Goal: Check status: Check status

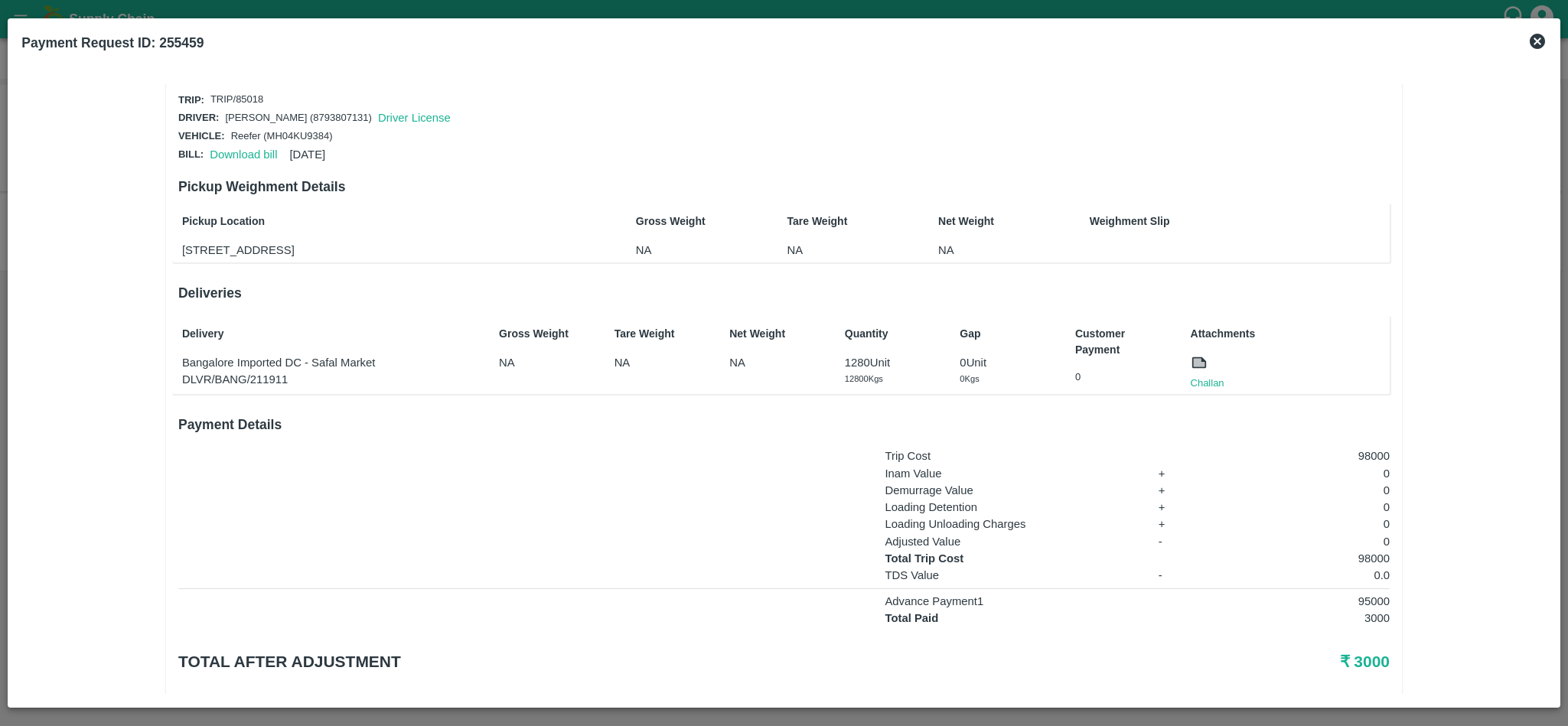
scroll to position [19, 0]
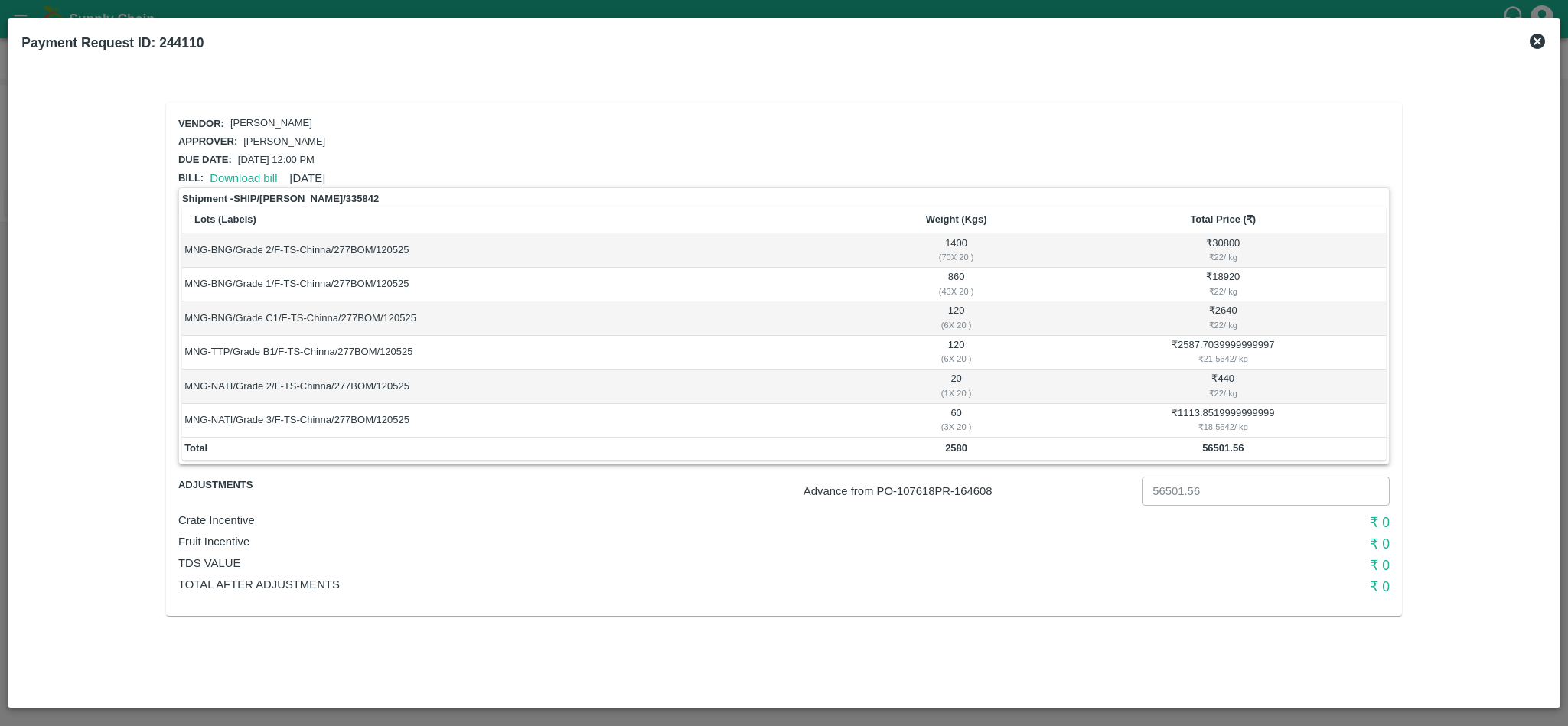
click at [981, 494] on p "Advance from PO- 107618 PR- 164608" at bounding box center [970, 491] width 332 height 17
copy p "164608"
click at [255, 121] on p "[PERSON_NAME]" at bounding box center [272, 124] width 82 height 15
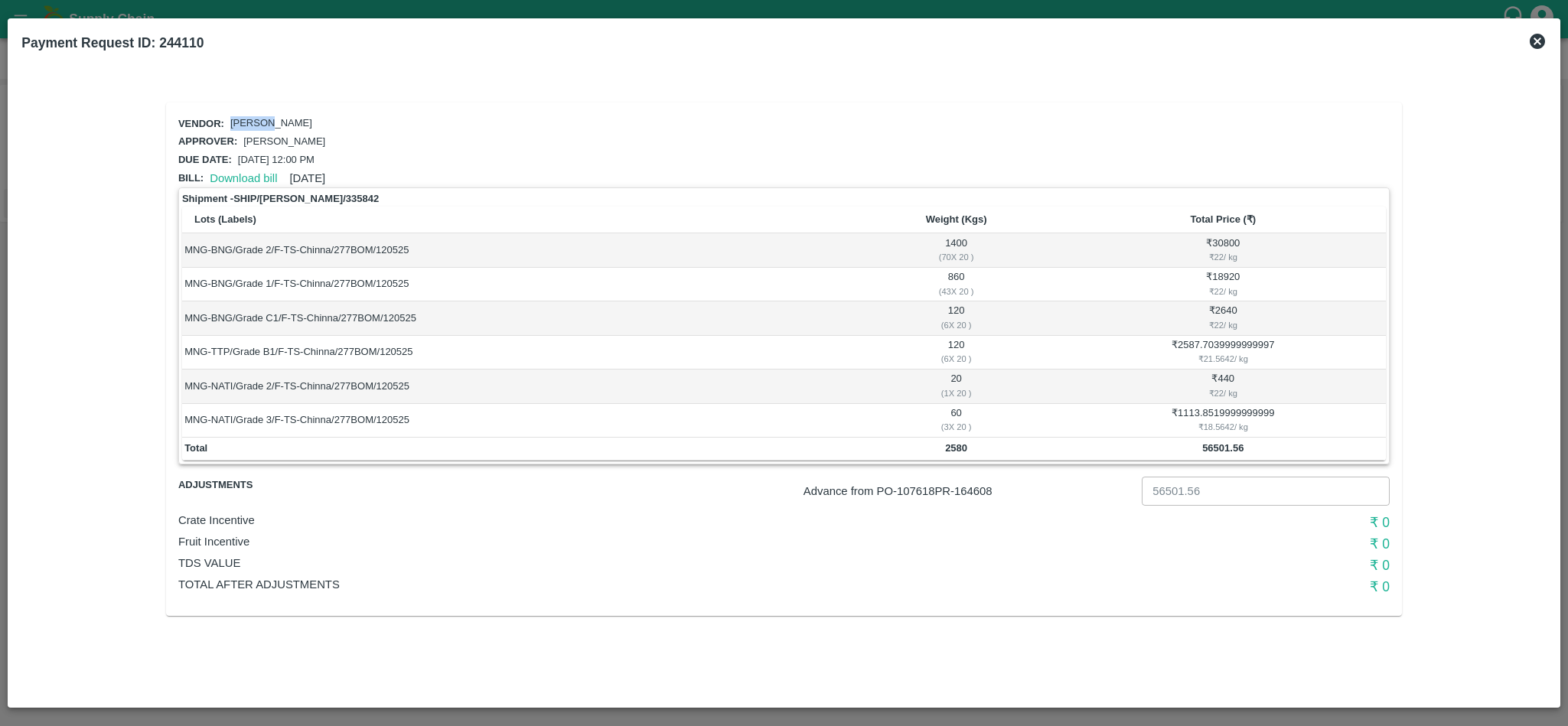
click at [255, 121] on p "[PERSON_NAME]" at bounding box center [272, 124] width 82 height 15
